Goal: Information Seeking & Learning: Learn about a topic

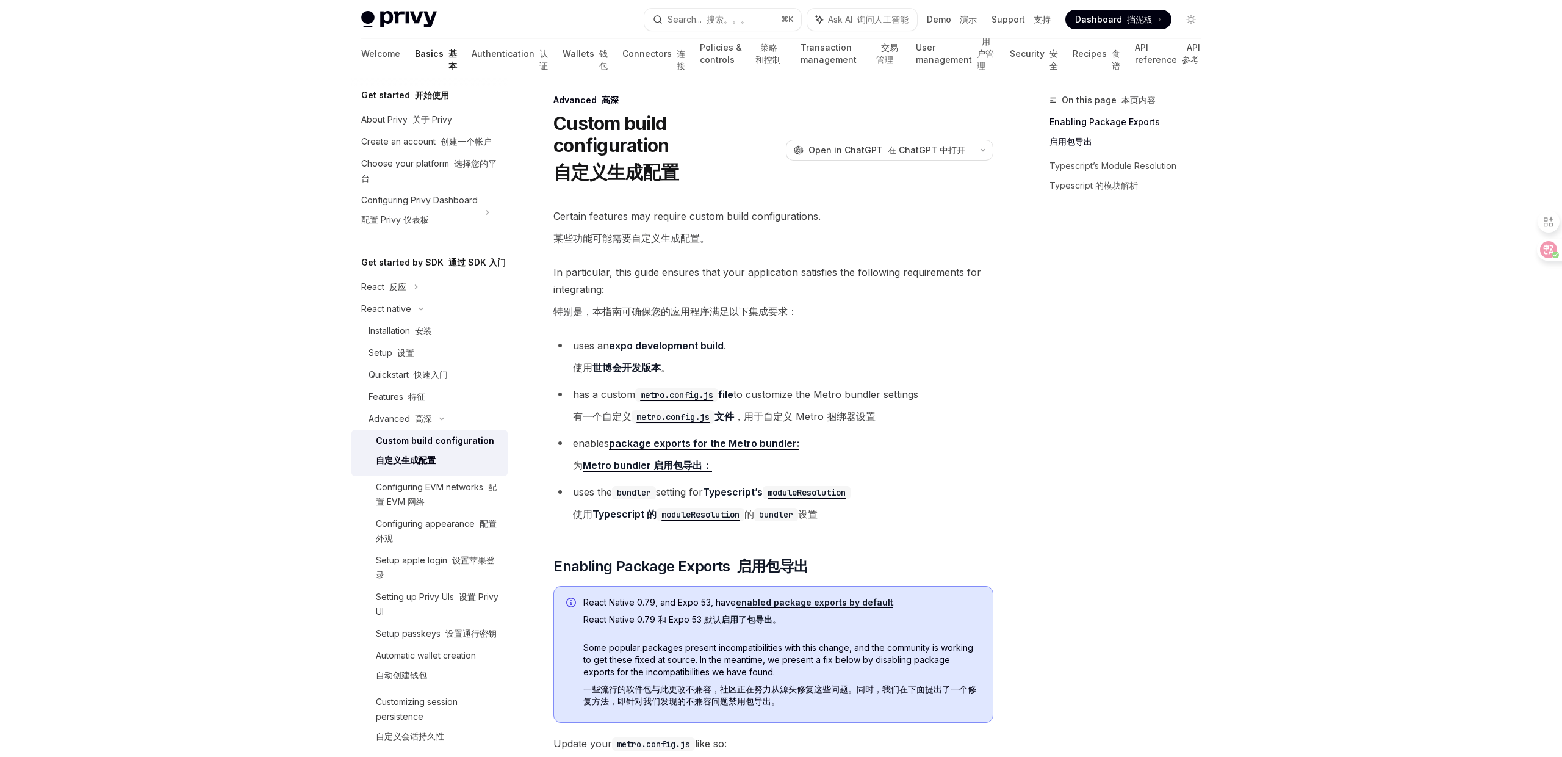
scroll to position [1060, 0]
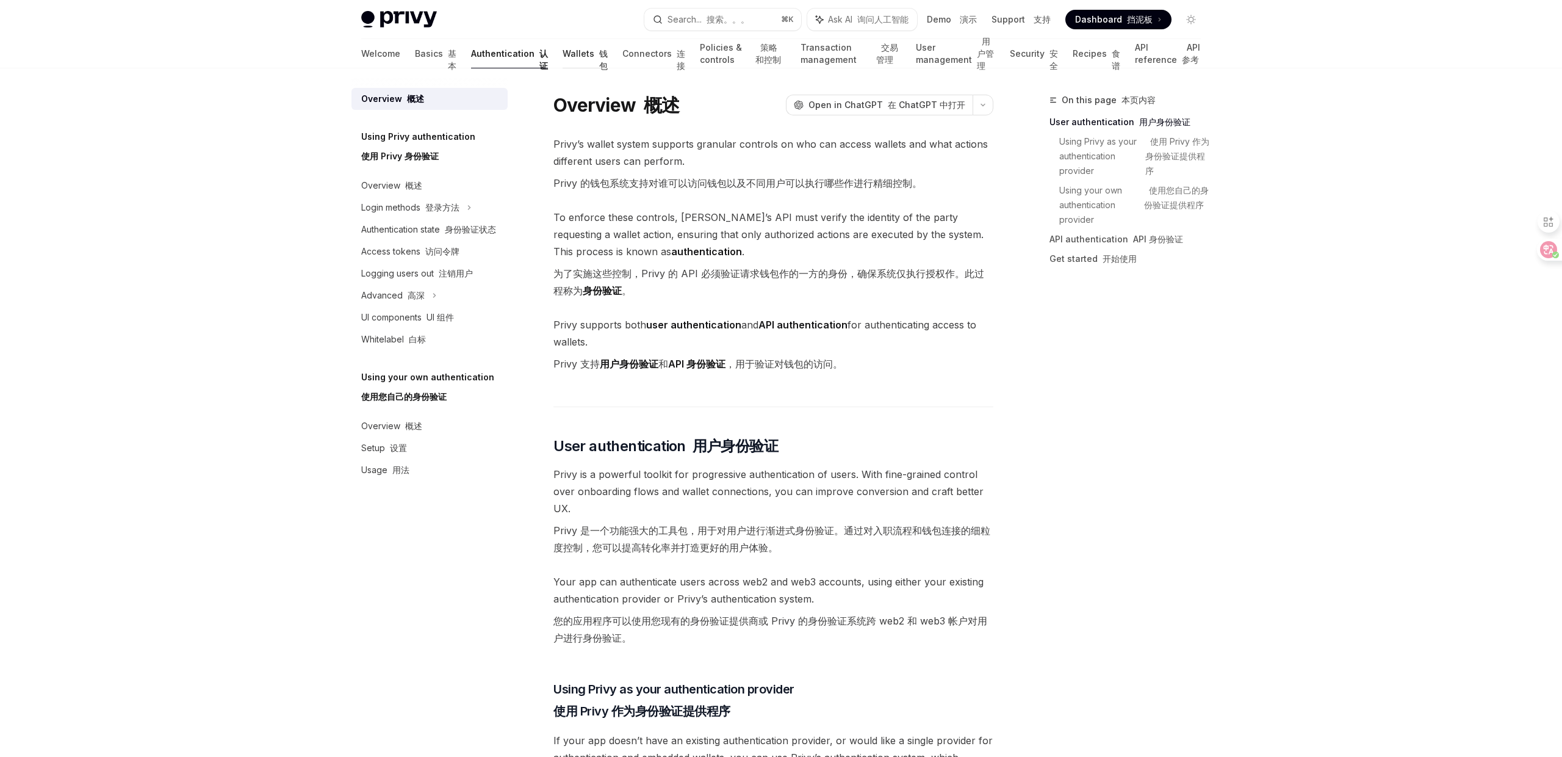
click at [599, 60] on font "钱包" at bounding box center [603, 59] width 9 height 23
type textarea "*"
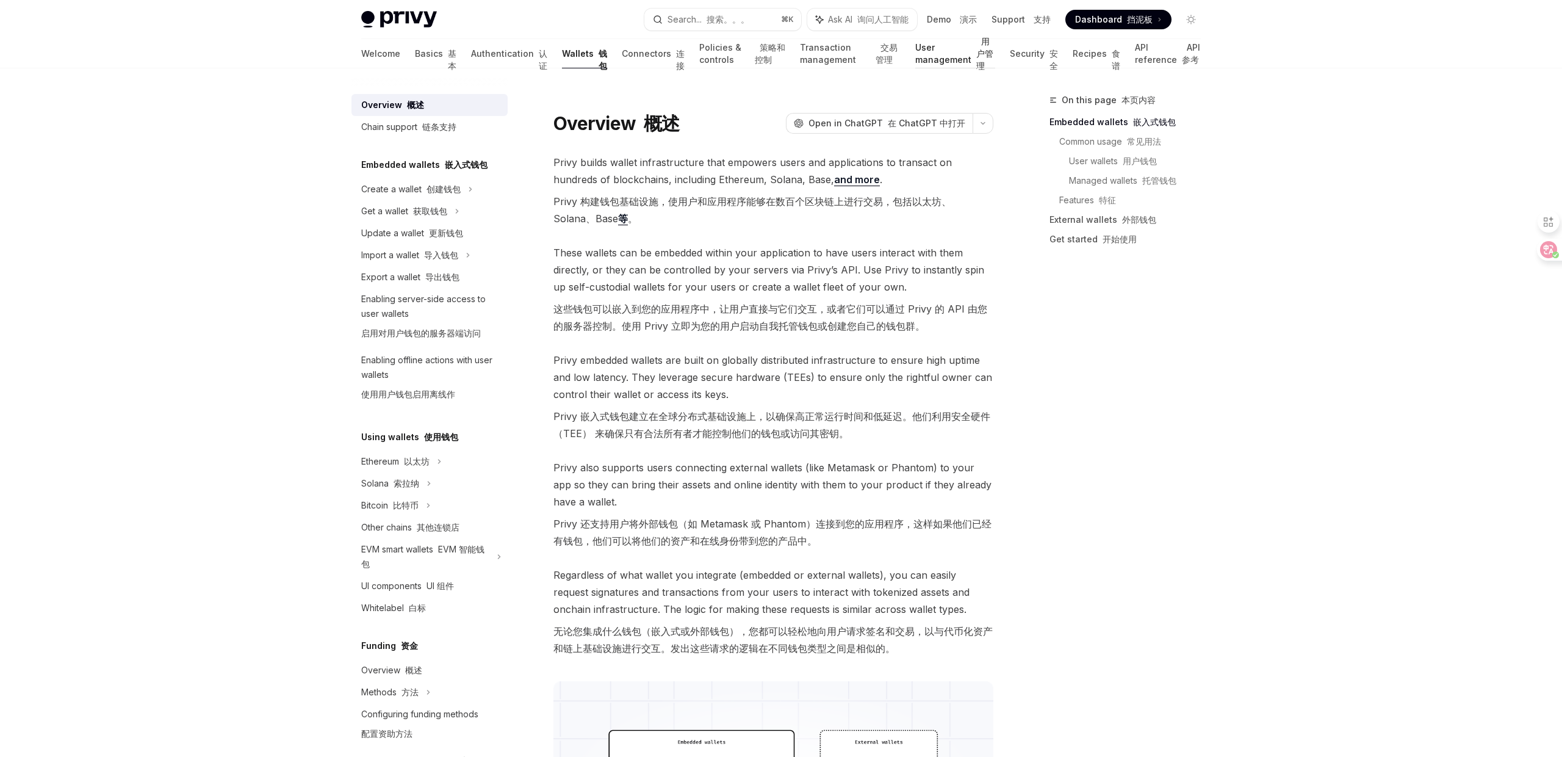
click at [915, 59] on link "User management 用户管理" at bounding box center [955, 53] width 80 height 29
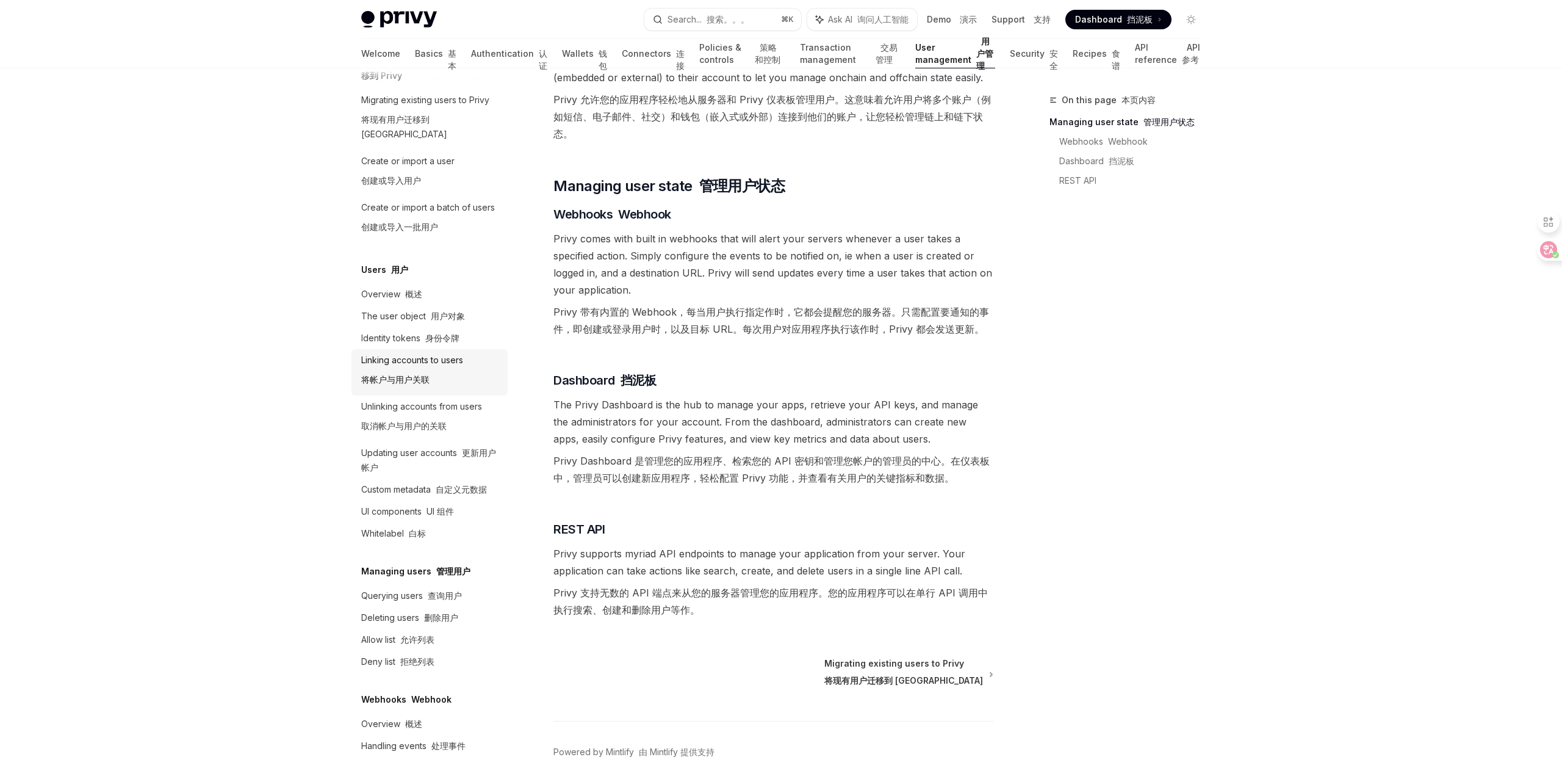
scroll to position [85, 0]
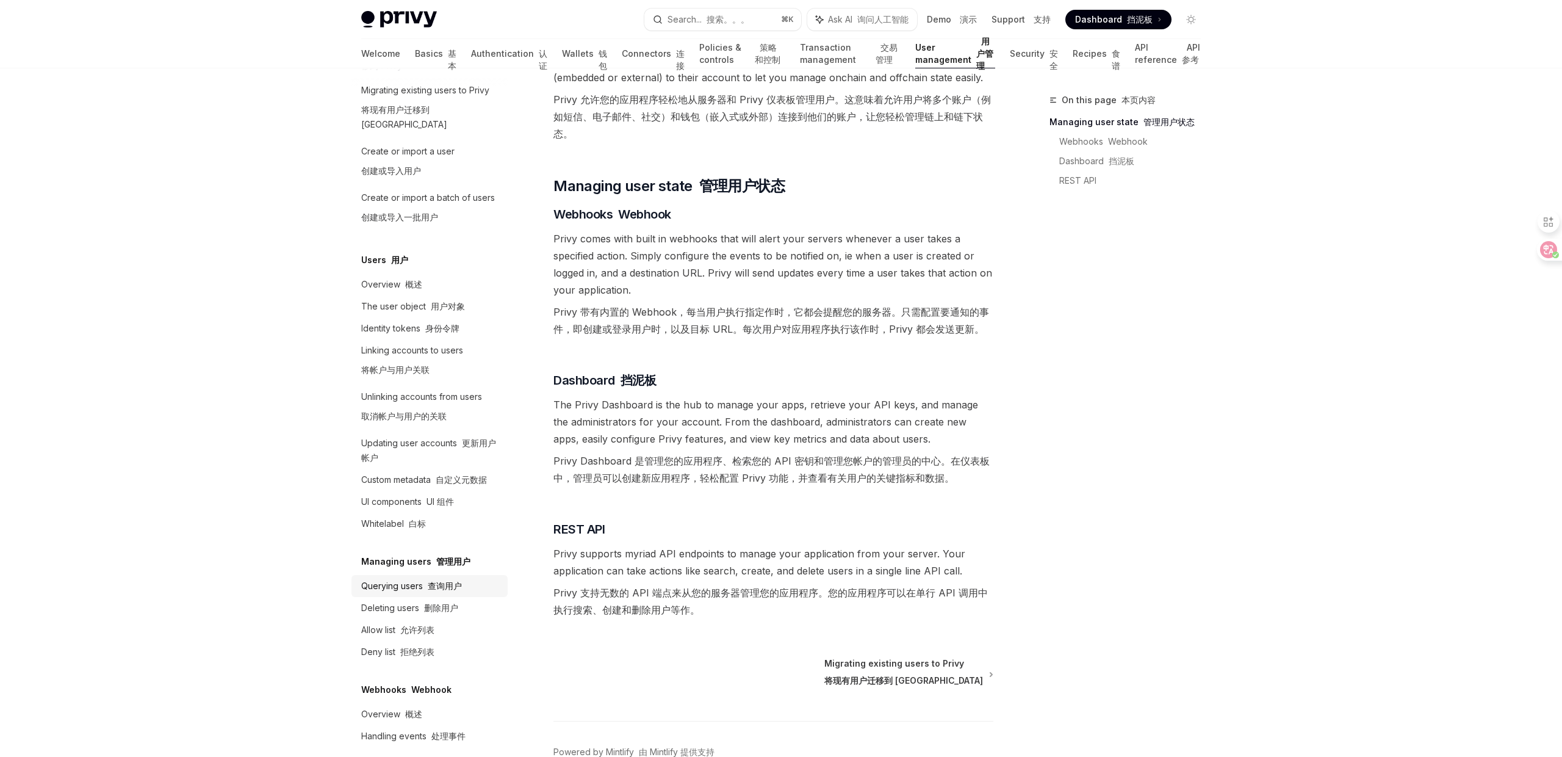
click at [436, 580] on font "查询用户" at bounding box center [445, 585] width 34 height 10
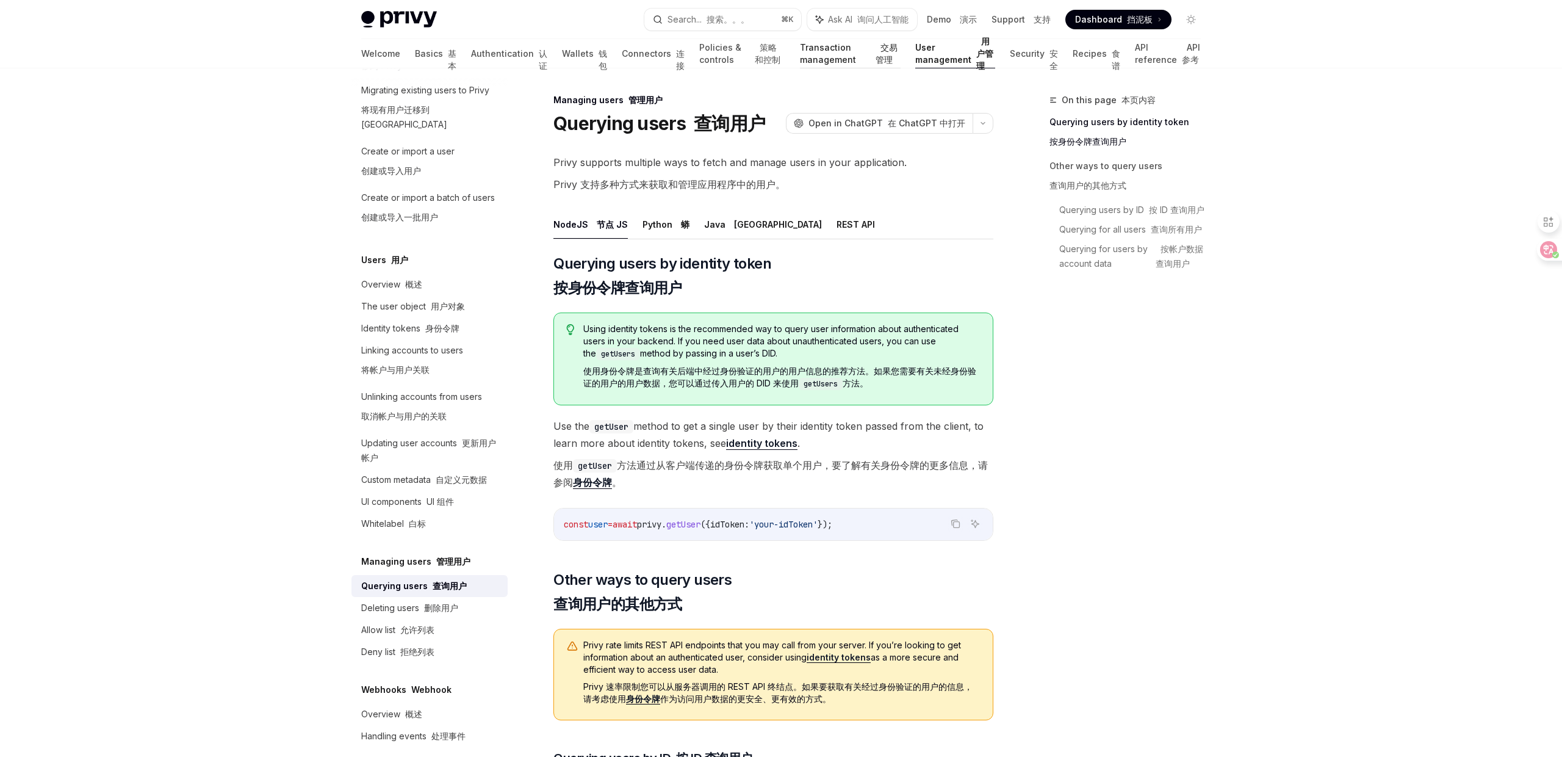
click at [876, 52] on font "交易管理" at bounding box center [888, 53] width 25 height 24
type textarea "*"
